Goal: Information Seeking & Learning: Learn about a topic

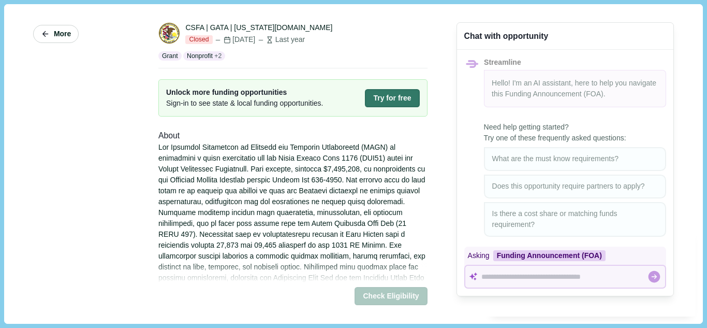
click at [46, 38] on button "More" at bounding box center [56, 34] width 46 height 18
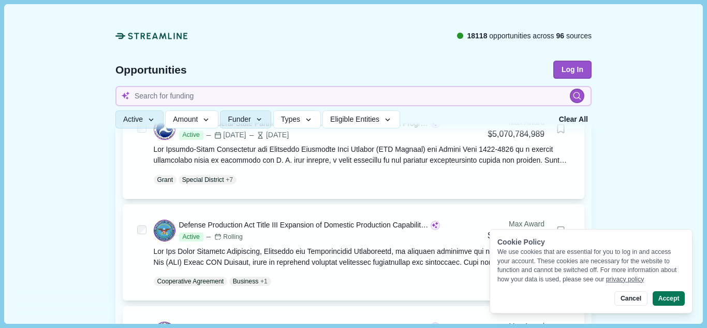
scroll to position [151, 0]
